Goal: Transaction & Acquisition: Obtain resource

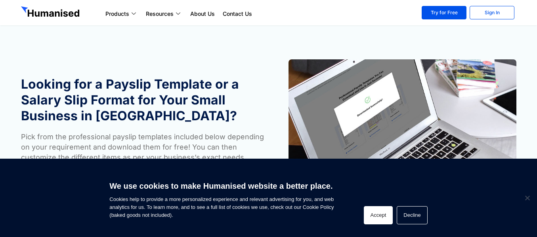
click at [376, 215] on button "Accept" at bounding box center [378, 216] width 29 height 18
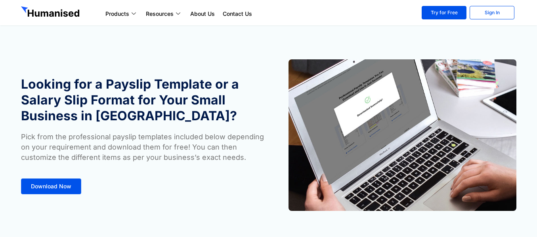
drag, startPoint x: 271, startPoint y: 75, endPoint x: 359, endPoint y: 7, distance: 111.9
click at [358, 9] on ul "Products Payroll Process staff payroll on time accurately with Humanised Payrol…" at bounding box center [257, 14] width 313 height 10
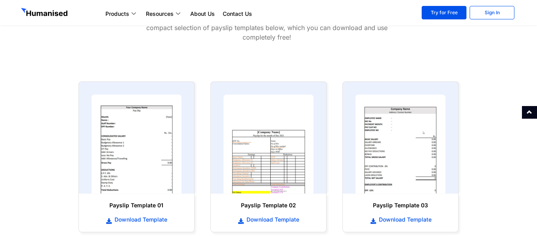
scroll to position [331, 0]
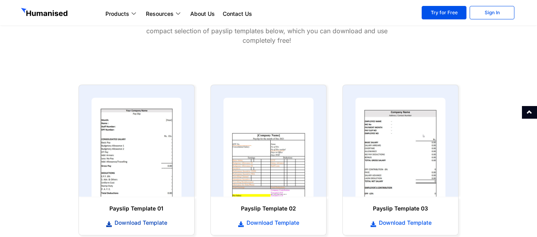
click at [143, 224] on span "Download Template" at bounding box center [140, 223] width 55 height 8
